Goal: Communication & Community: Answer question/provide support

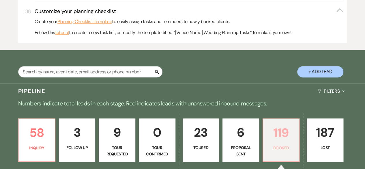
click at [270, 134] on p "119" at bounding box center [280, 132] width 29 height 19
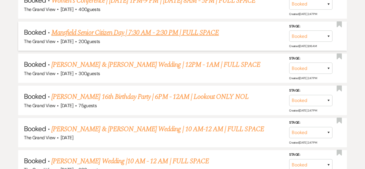
scroll to position [616, 0]
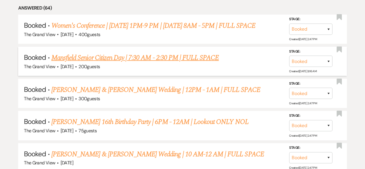
click at [76, 61] on link "Mansfield Senior Citizen Day | 7:30 AM - 2:30 PM | FULL SPACE" at bounding box center [134, 57] width 167 height 10
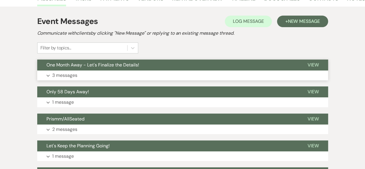
click at [156, 67] on button "One Month Away - Let's Finalize the Details!" at bounding box center [167, 64] width 261 height 11
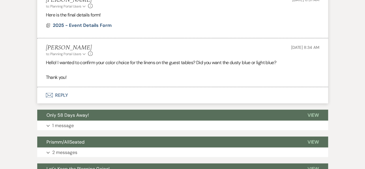
scroll to position [564, 0]
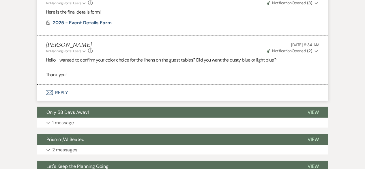
click at [117, 94] on button "Envelope Reply" at bounding box center [182, 92] width 291 height 16
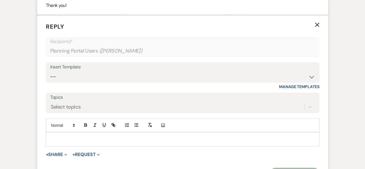
scroll to position [634, 0]
click at [62, 137] on p at bounding box center [182, 139] width 264 height 6
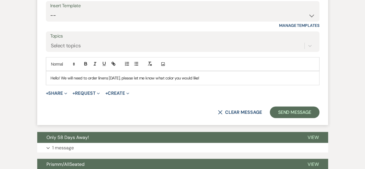
scroll to position [695, 0]
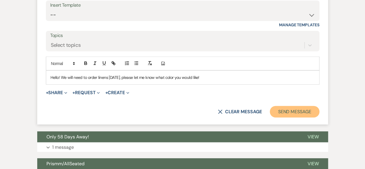
click at [284, 112] on button "Send Message" at bounding box center [294, 112] width 49 height 12
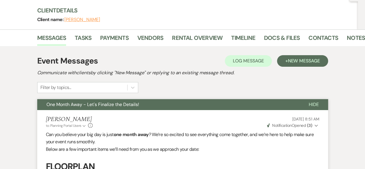
scroll to position [0, 0]
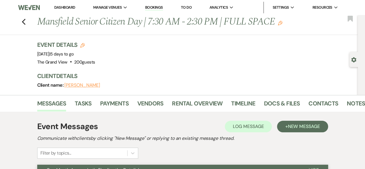
click at [62, 8] on link "Dashboard" at bounding box center [64, 7] width 21 height 5
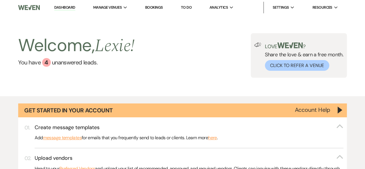
click at [61, 12] on li "Dashboard" at bounding box center [64, 8] width 27 height 12
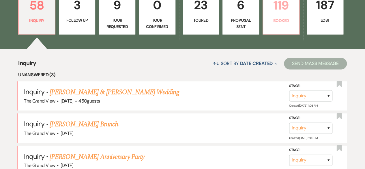
scroll to position [411, 0]
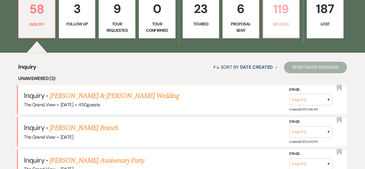
click at [283, 27] on p "Booked" at bounding box center [280, 24] width 29 height 6
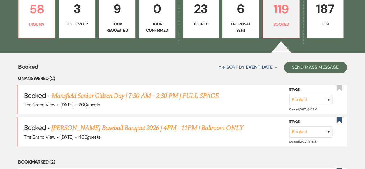
scroll to position [417, 0]
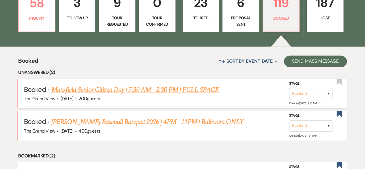
click at [170, 95] on link "Mansfield Senior Citizen Day | 7:30 AM - 2:30 PM | FULL SPACE" at bounding box center [134, 89] width 167 height 10
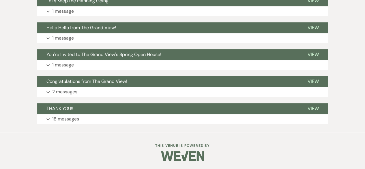
scroll to position [417, 0]
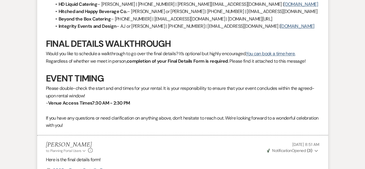
click at [329, 31] on div "Event Messages Log Log Message + New Message Communicate with clients by clicki…" at bounding box center [182, 104] width 329 height 820
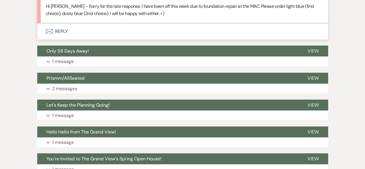
scroll to position [666, 0]
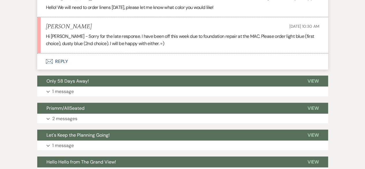
click at [197, 17] on li "[PERSON_NAME] [DATE] 10:30 AM Hi [PERSON_NAME] - Sorry for the late response. I…" at bounding box center [182, 35] width 291 height 36
click at [172, 63] on button "Envelope Reply" at bounding box center [182, 61] width 291 height 16
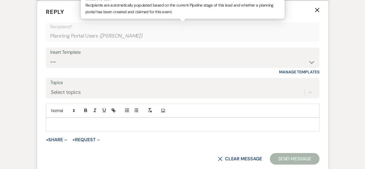
scroll to position [719, 0]
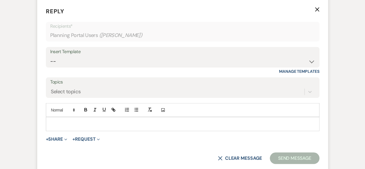
click at [90, 115] on div "Add Photo" at bounding box center [182, 110] width 273 height 14
click at [88, 118] on div at bounding box center [182, 123] width 273 height 13
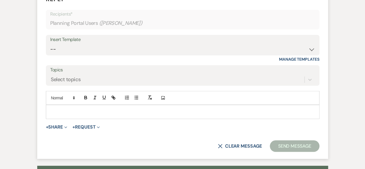
scroll to position [729, 0]
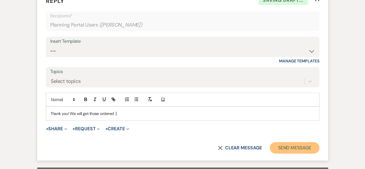
click at [290, 142] on button "Send Message" at bounding box center [294, 148] width 49 height 12
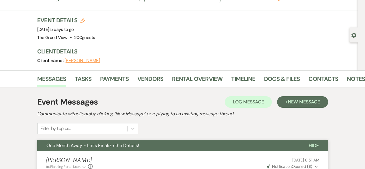
scroll to position [0, 0]
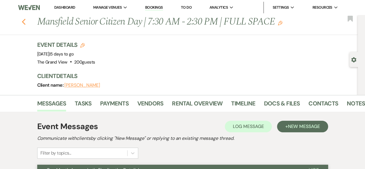
click at [25, 21] on use "button" at bounding box center [24, 22] width 4 height 6
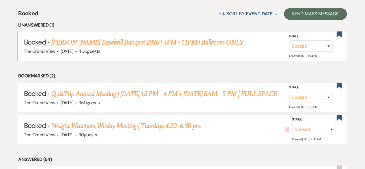
scroll to position [612, 0]
